Goal: Task Accomplishment & Management: Manage account settings

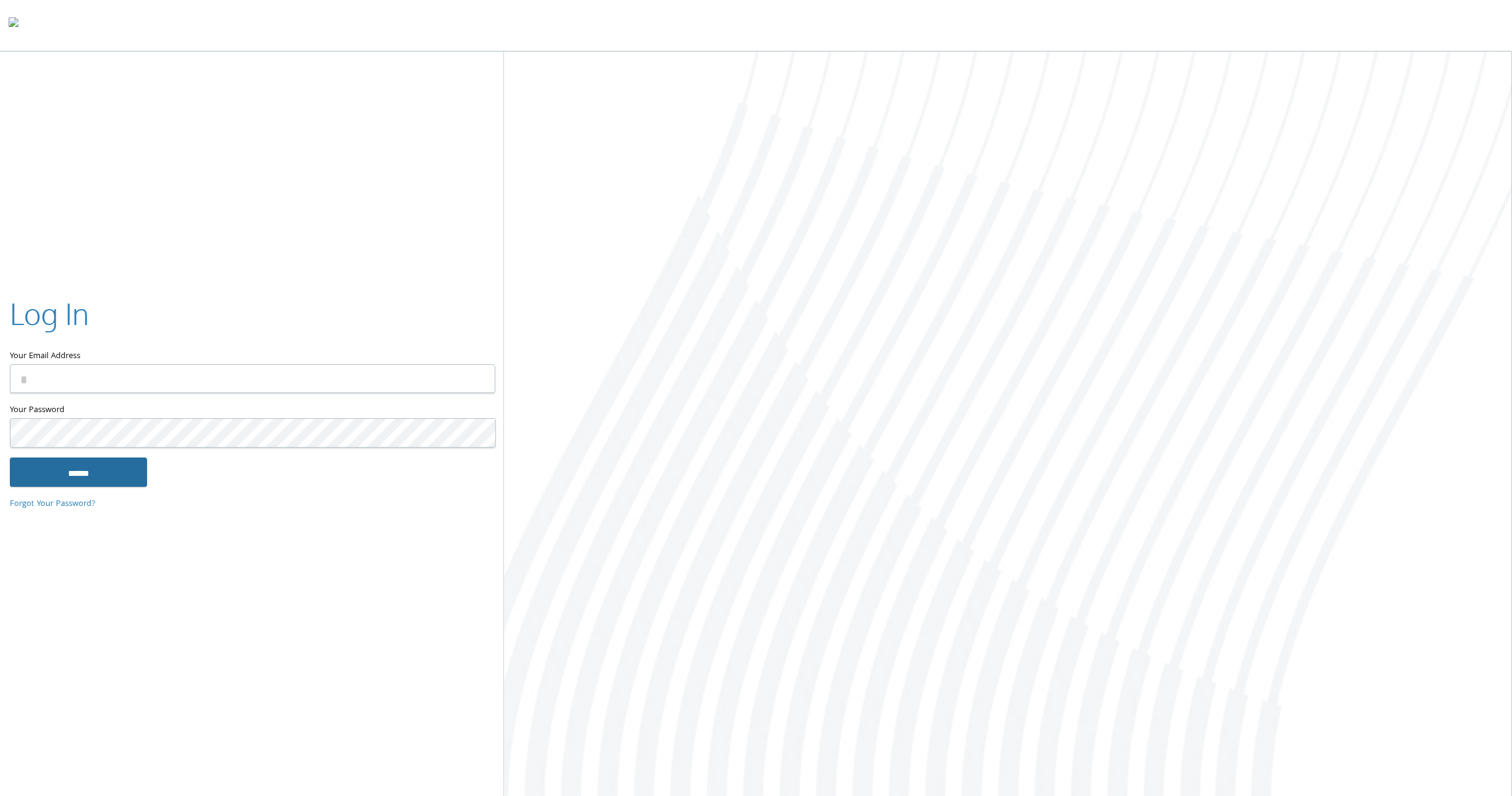
type input "**********"
click at [108, 475] on input "******" at bounding box center [78, 472] width 138 height 29
type input "**********"
click at [91, 474] on input "******" at bounding box center [78, 472] width 138 height 29
